Goal: Information Seeking & Learning: Learn about a topic

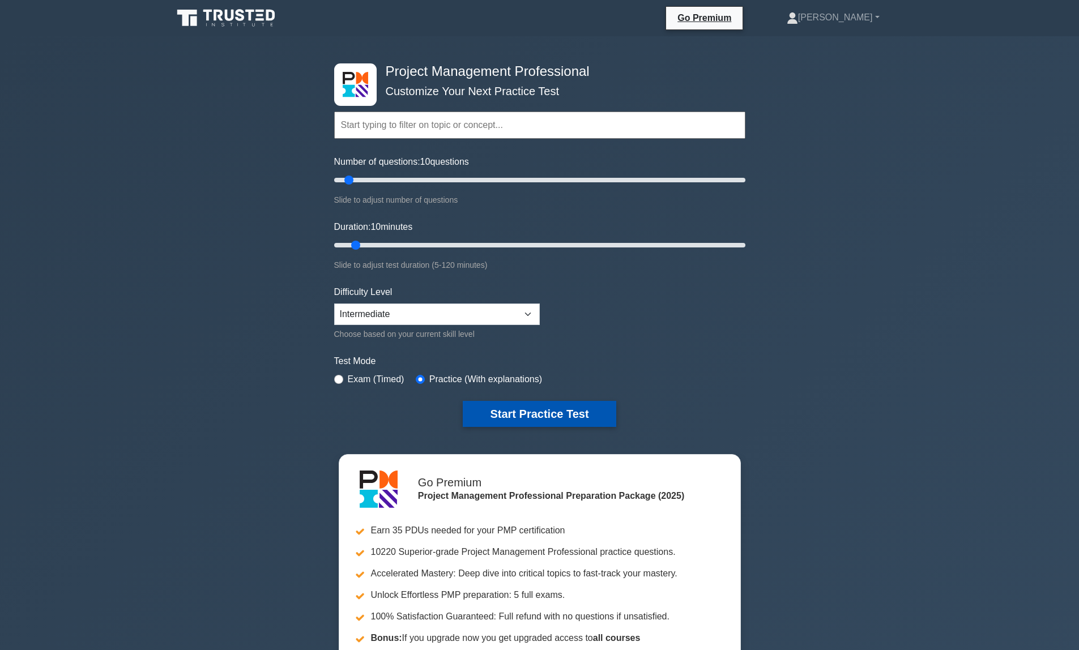
click at [564, 419] on button "Start Practice Test" at bounding box center [539, 414] width 153 height 26
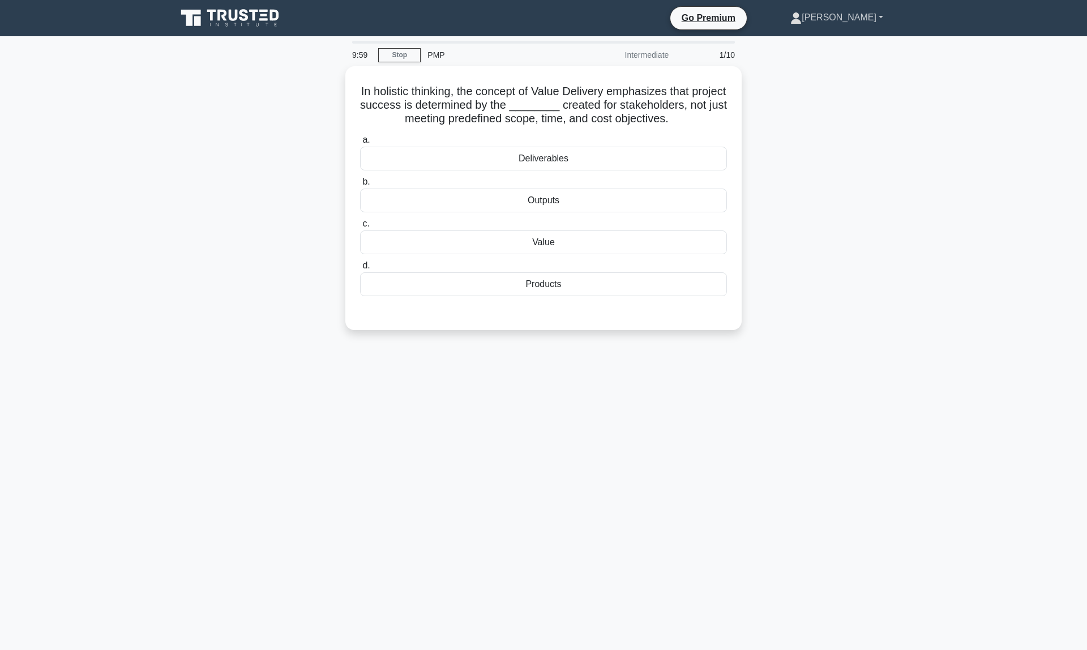
click at [865, 22] on link "[PERSON_NAME]" at bounding box center [836, 17] width 147 height 23
click at [836, 46] on link "Profile" at bounding box center [808, 44] width 89 height 18
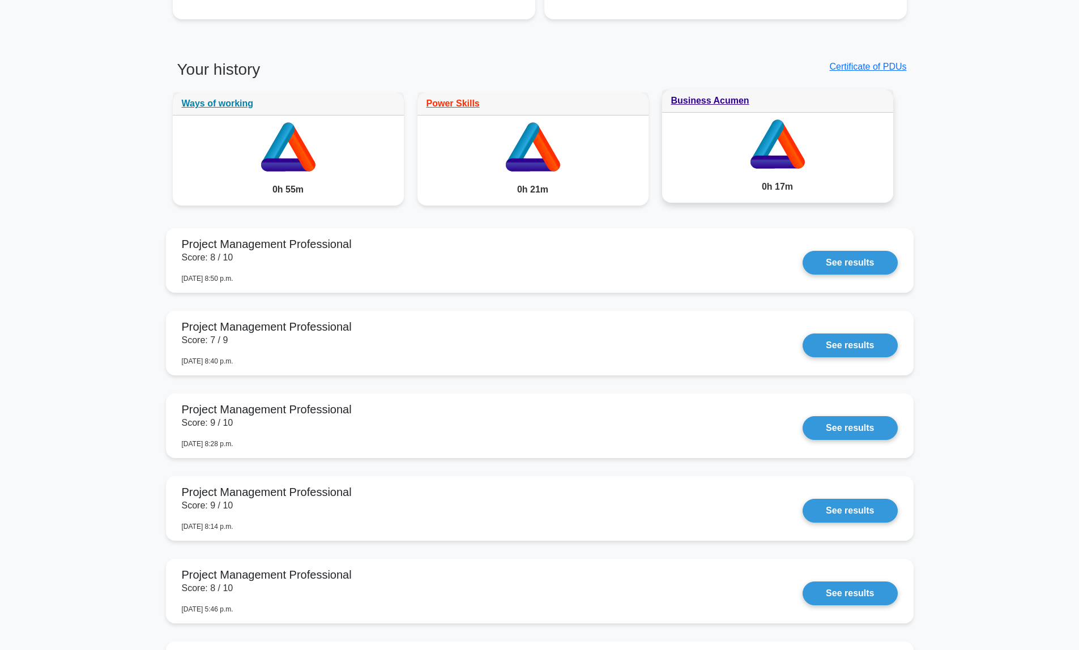
scroll to position [838, 0]
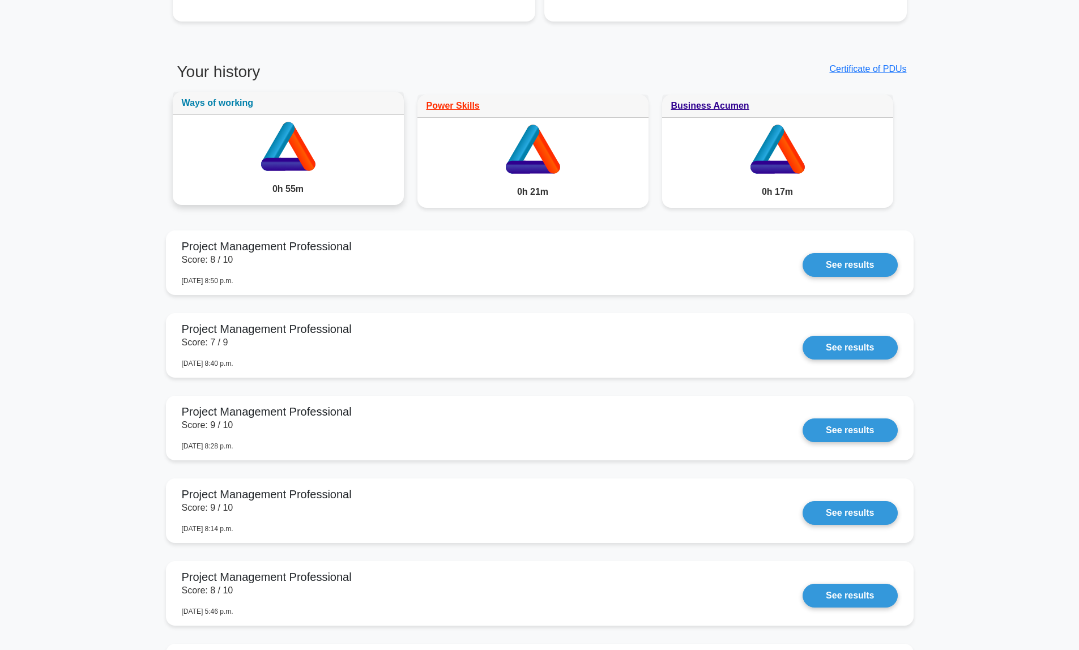
click at [198, 105] on link "Ways of working" at bounding box center [218, 103] width 72 height 10
click at [453, 103] on link "Power Skills" at bounding box center [452, 103] width 53 height 10
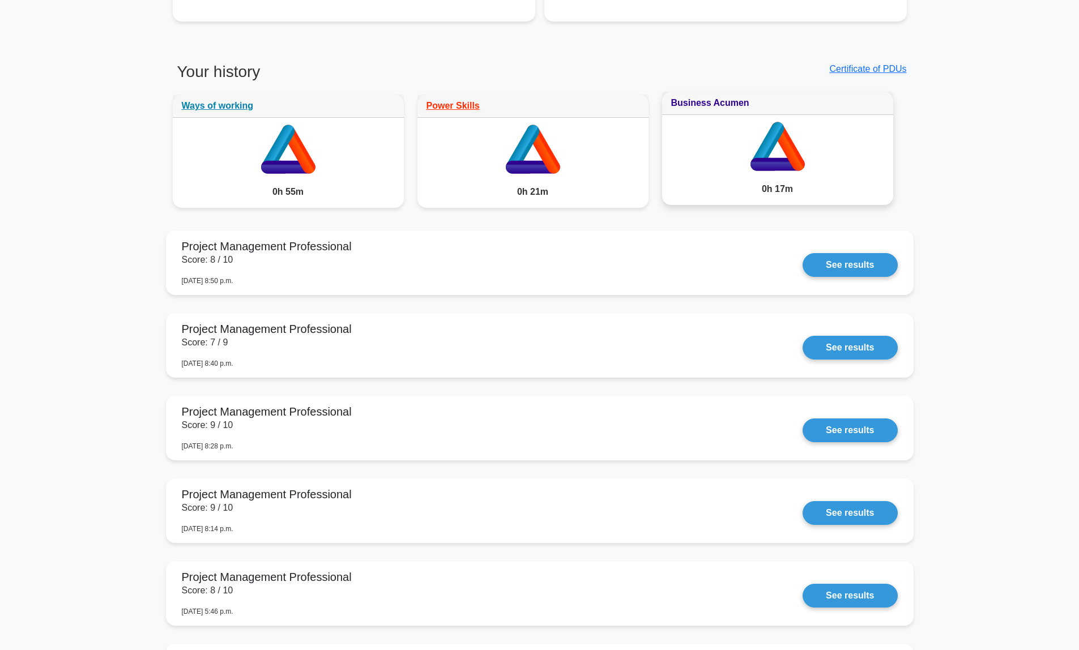
click at [724, 100] on link "Business Acumen" at bounding box center [710, 103] width 78 height 10
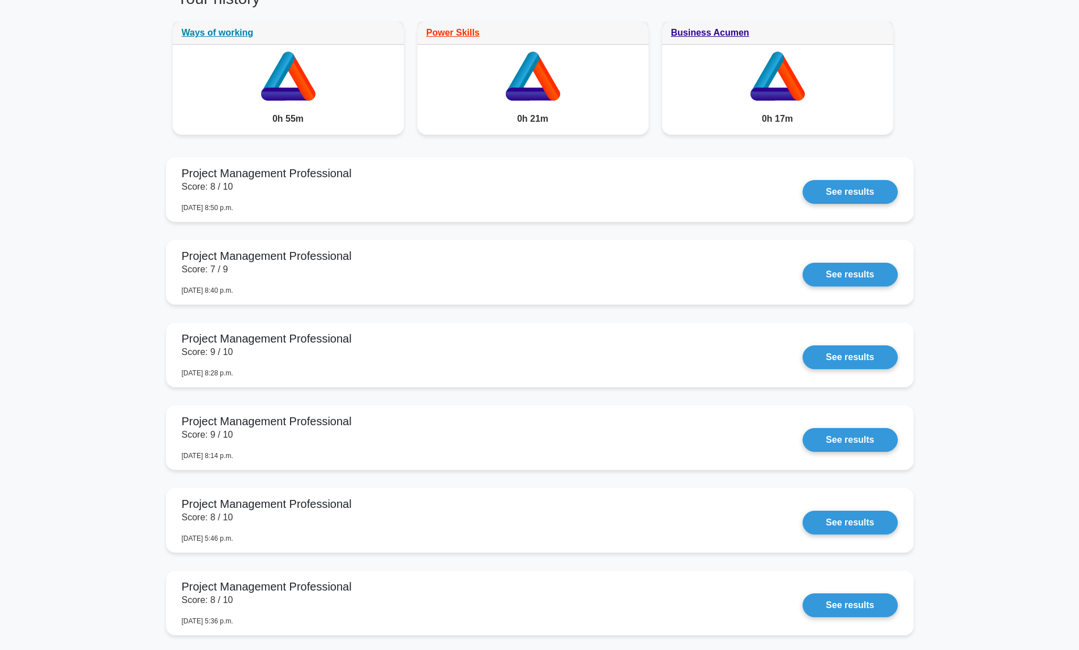
scroll to position [913, 0]
